Goal: Task Accomplishment & Management: Complete application form

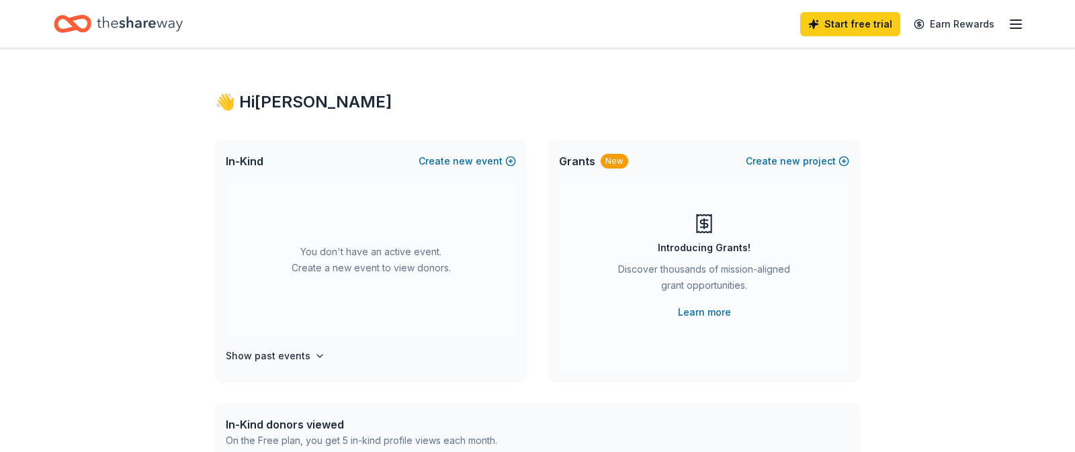
click at [605, 169] on div "Grants New Create new project" at bounding box center [704, 161] width 312 height 43
click at [609, 161] on div "New" at bounding box center [615, 161] width 28 height 15
click at [452, 159] on button "Create new event" at bounding box center [466, 161] width 97 height 16
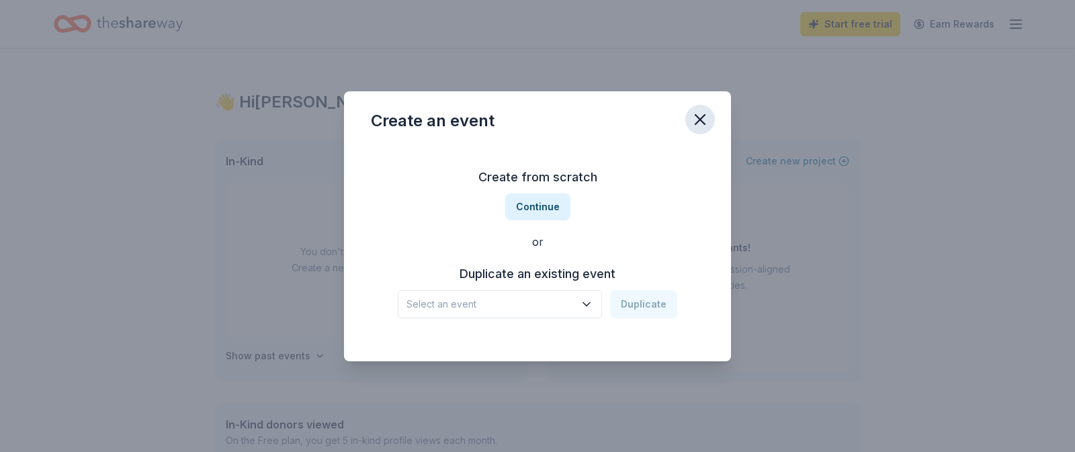
click at [699, 120] on icon "button" at bounding box center [700, 119] width 19 height 19
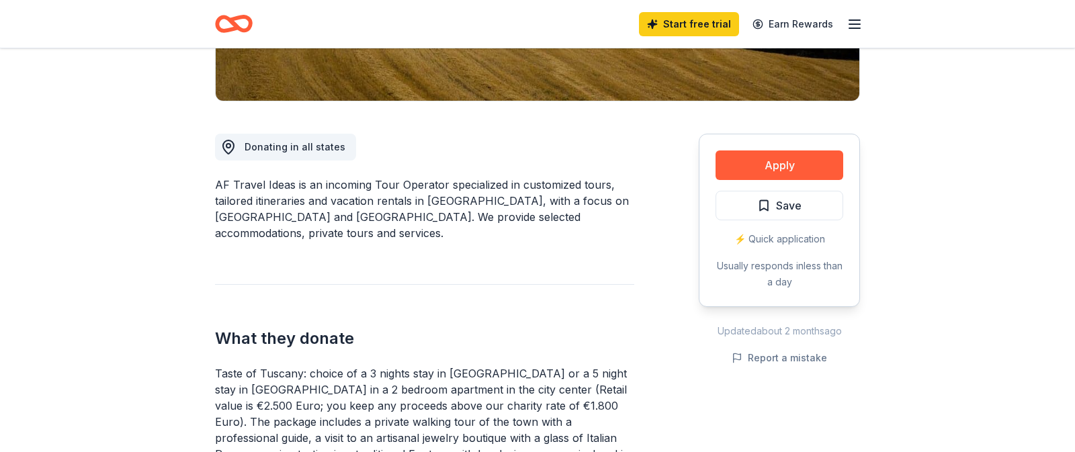
scroll to position [285, 0]
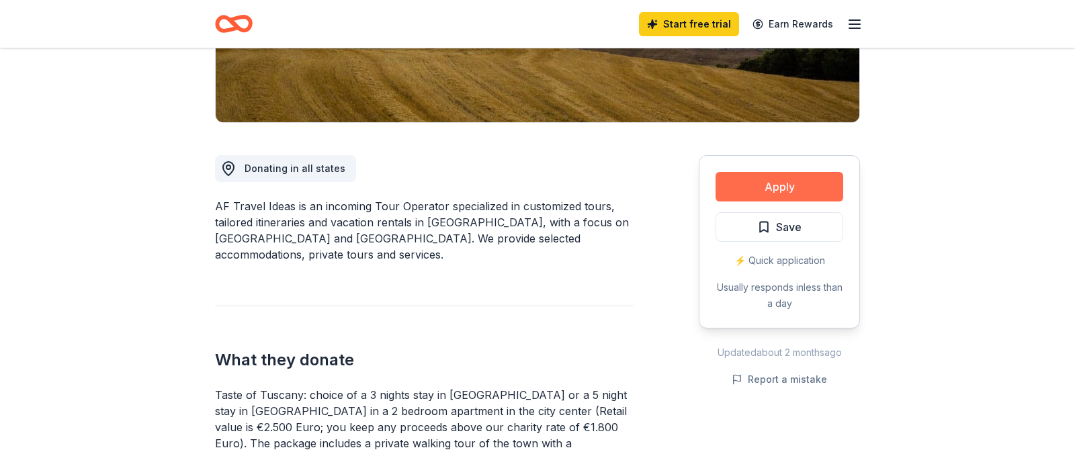
click at [804, 182] on button "Apply" at bounding box center [779, 187] width 128 height 30
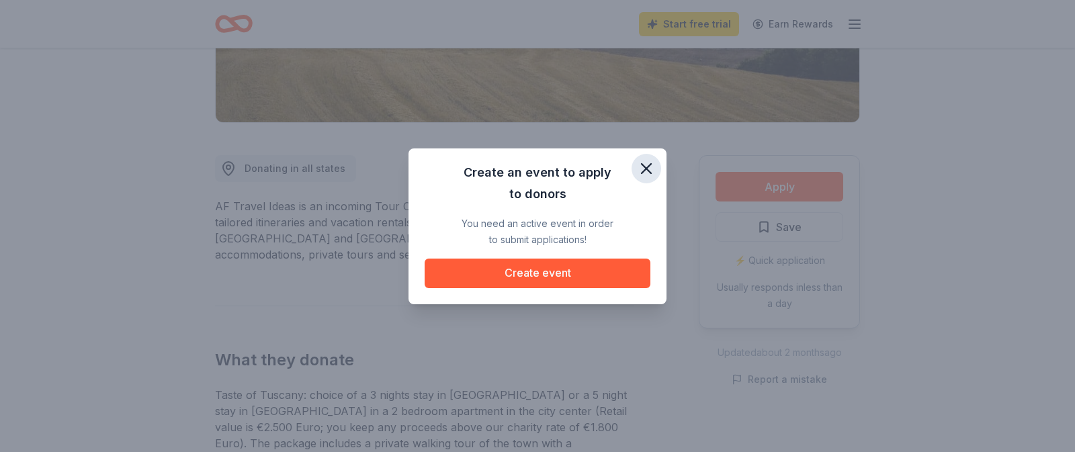
click at [645, 169] on icon "button" at bounding box center [646, 168] width 19 height 19
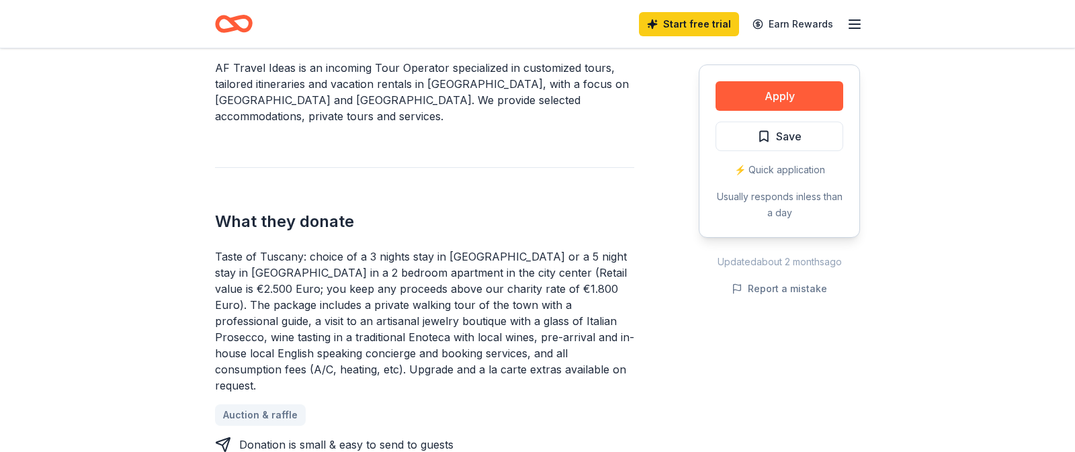
scroll to position [425, 0]
click at [792, 97] on button "Apply" at bounding box center [779, 96] width 128 height 30
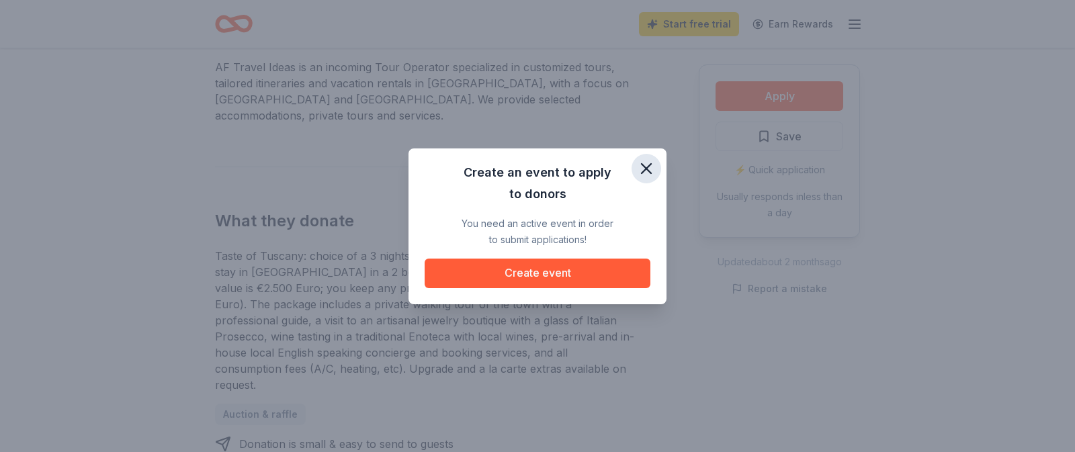
click at [648, 169] on icon "button" at bounding box center [646, 168] width 19 height 19
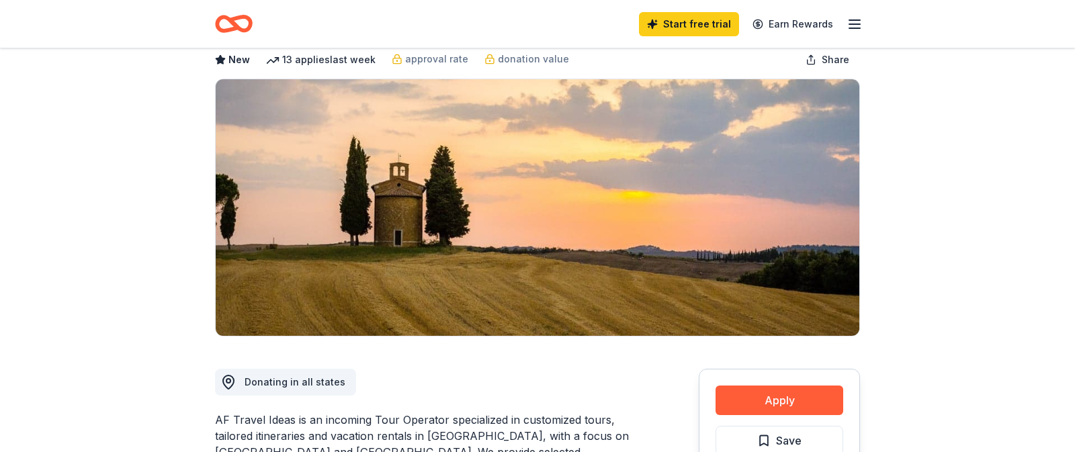
scroll to position [0, 0]
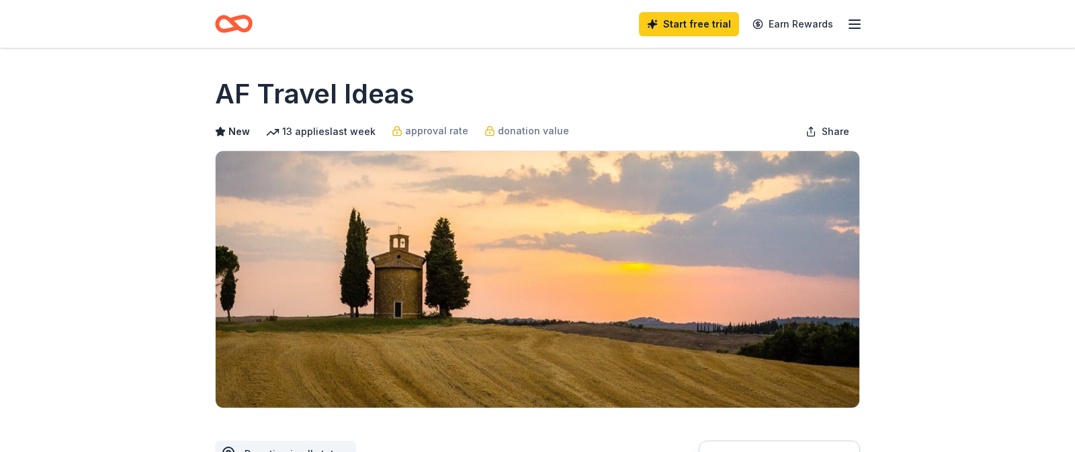
click at [447, 114] on div "AF Travel Ideas New 13 applies last week approval rate donation value Share" at bounding box center [537, 241] width 645 height 333
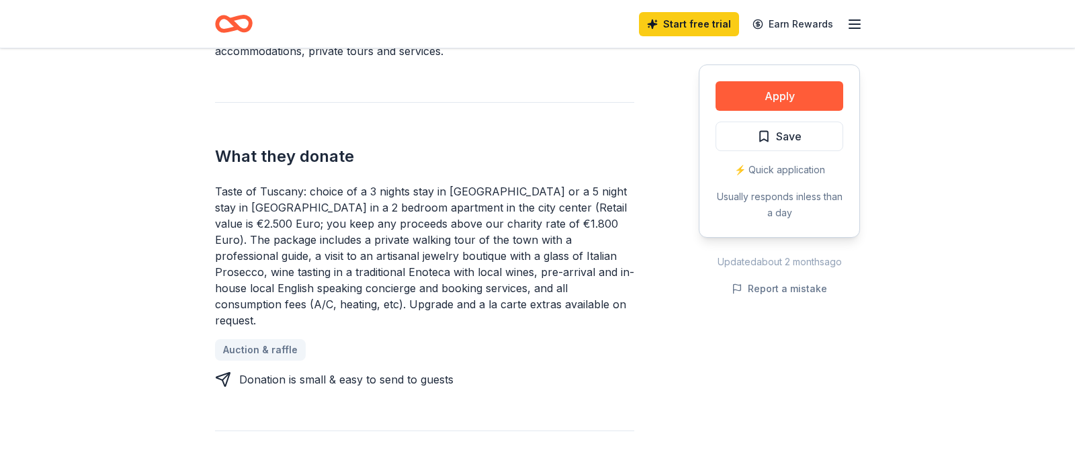
scroll to position [492, 0]
